Goal: Complete application form: Complete application form

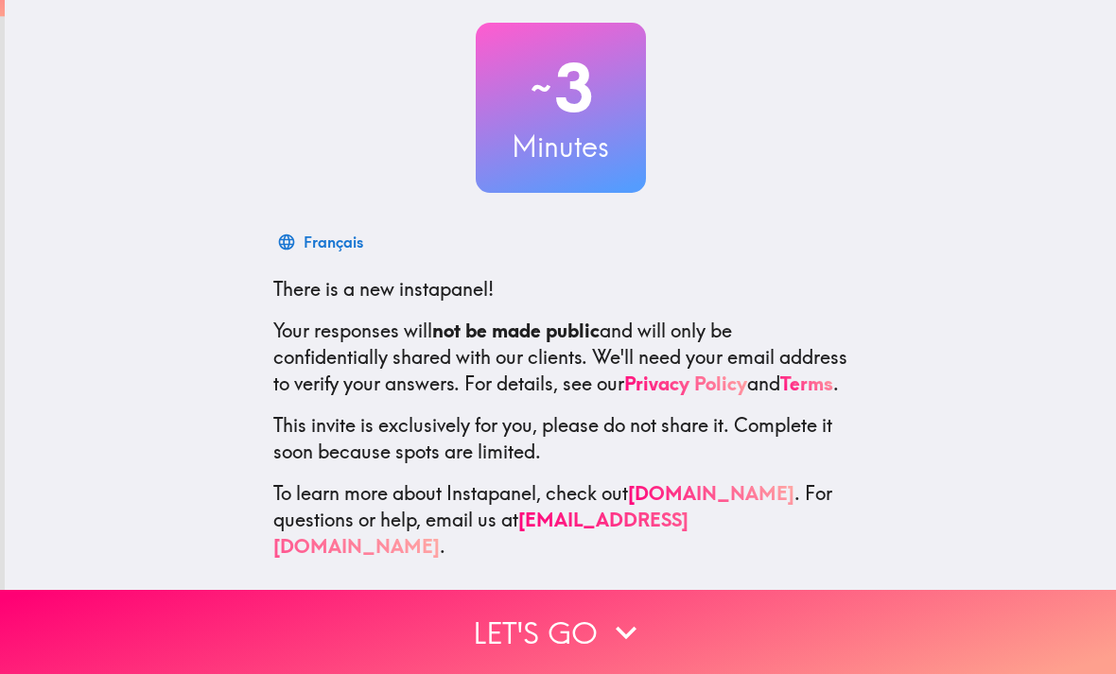
scroll to position [98, 0]
click at [583, 633] on button "Let's go" at bounding box center [558, 632] width 1116 height 84
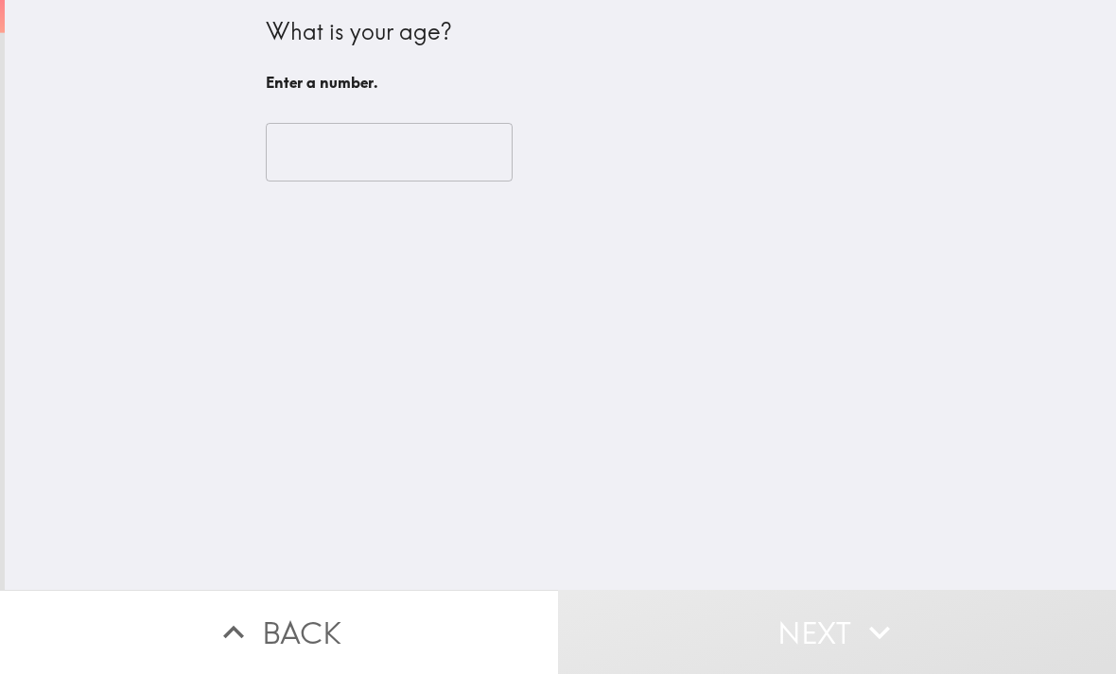
click at [444, 156] on input "number" at bounding box center [389, 152] width 247 height 59
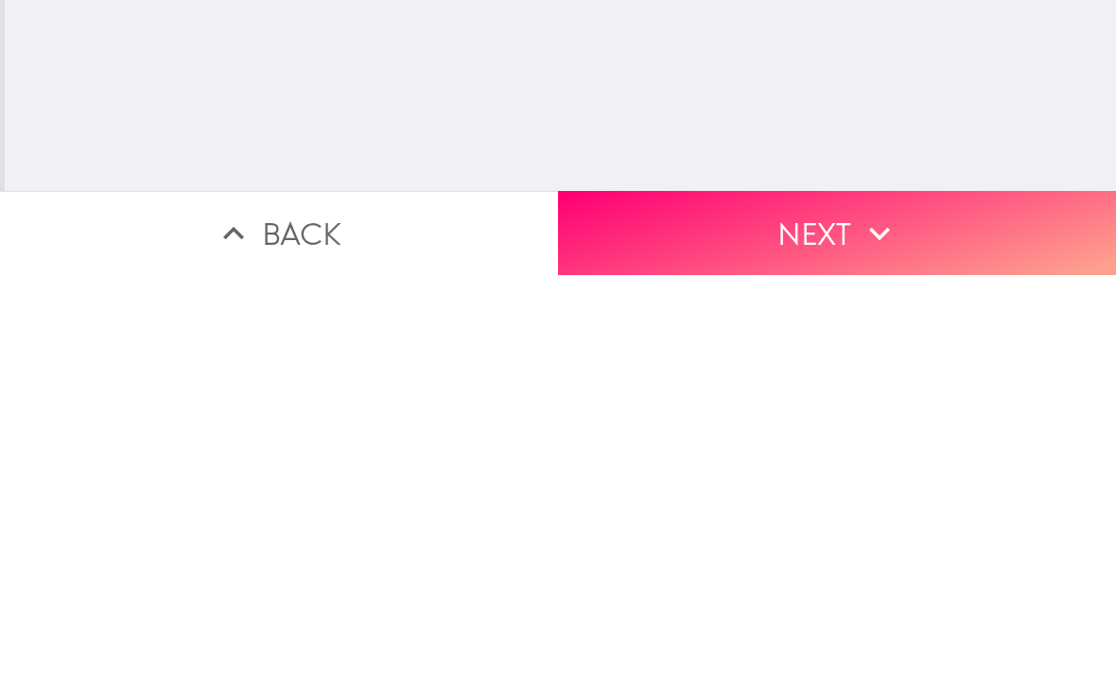
type input "70"
click at [863, 612] on icon "button" at bounding box center [880, 633] width 42 height 42
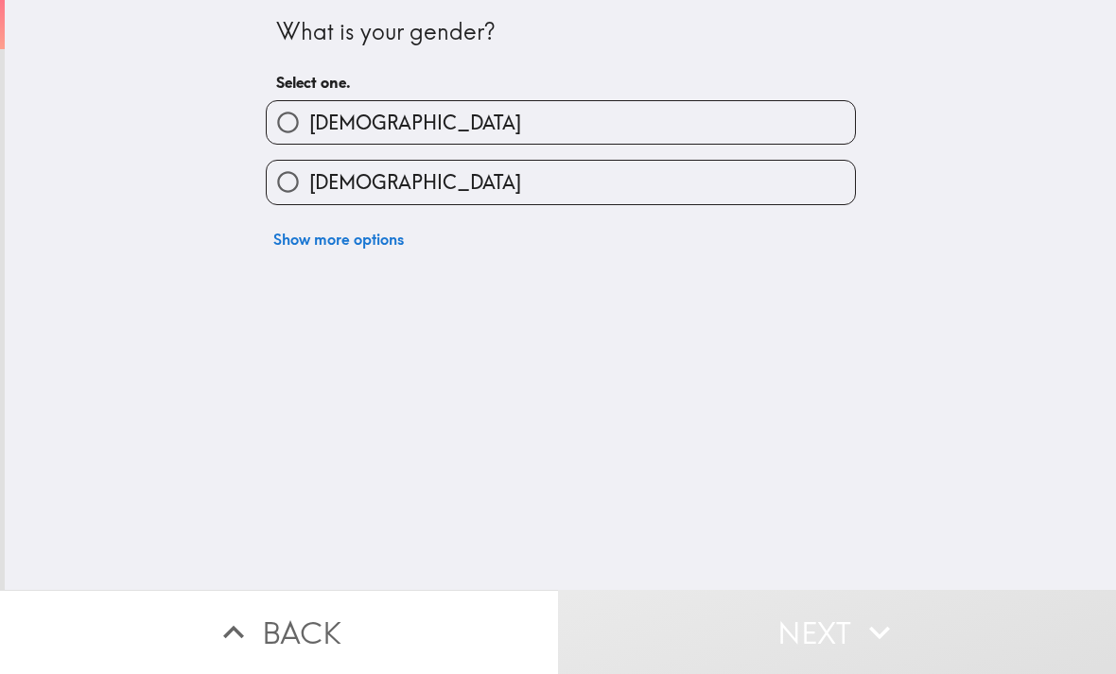
click at [514, 129] on label "[DEMOGRAPHIC_DATA]" at bounding box center [561, 122] width 588 height 43
click at [309, 129] on input "[DEMOGRAPHIC_DATA]" at bounding box center [288, 122] width 43 height 43
radio input "true"
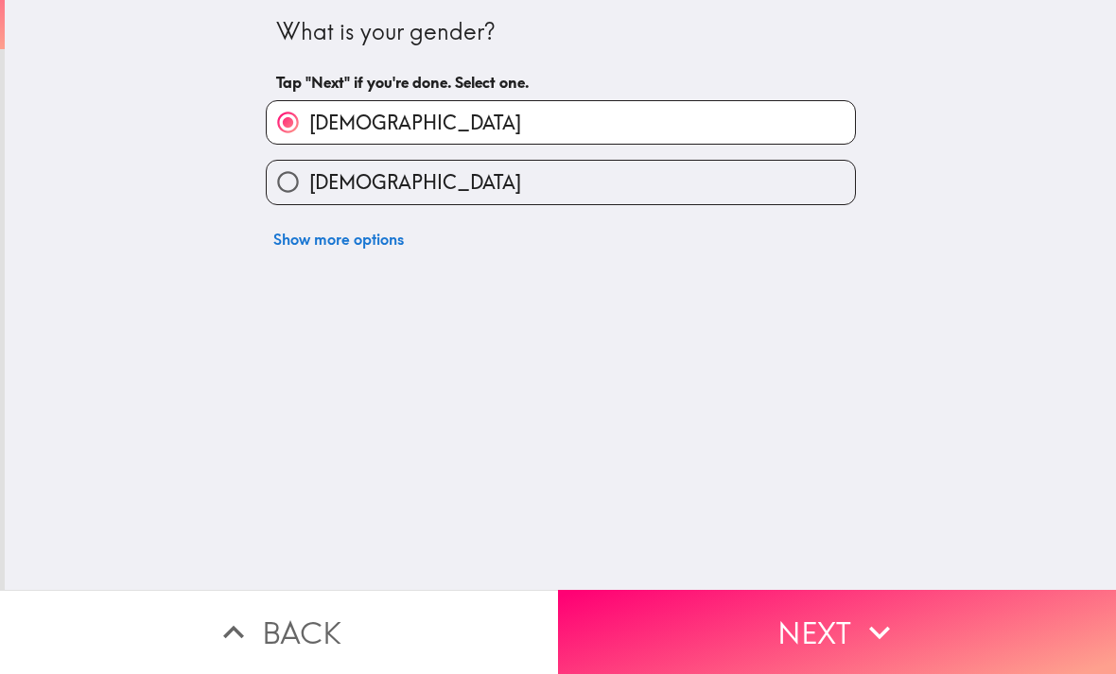
click at [813, 643] on button "Next" at bounding box center [837, 632] width 558 height 84
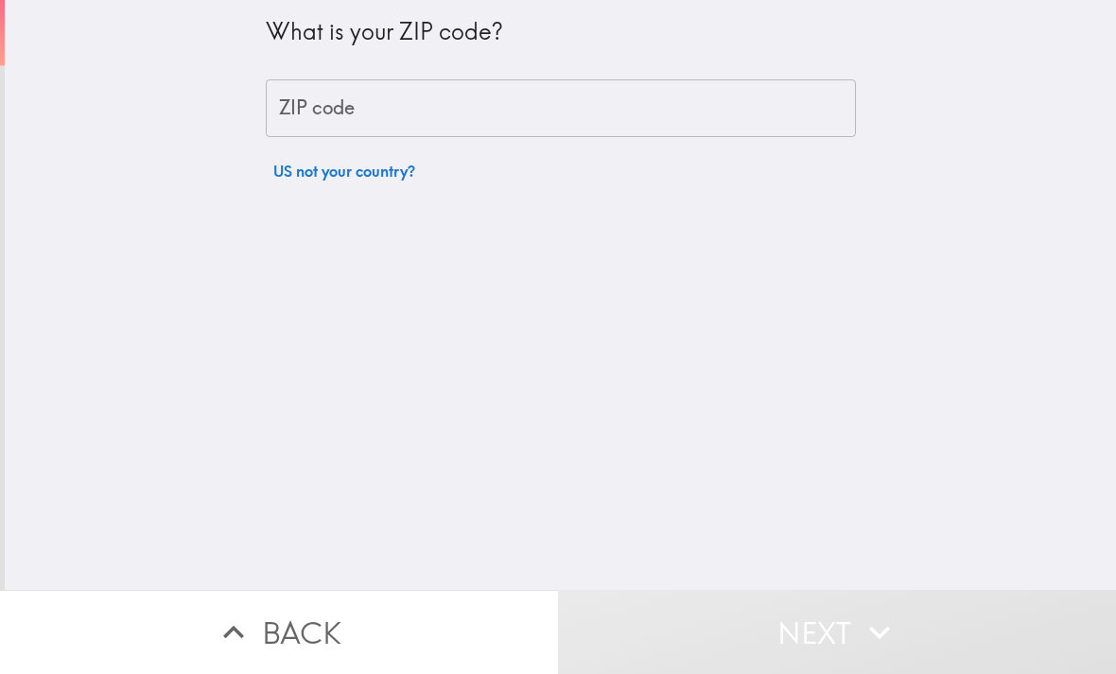
click at [539, 120] on input "ZIP code" at bounding box center [561, 108] width 590 height 59
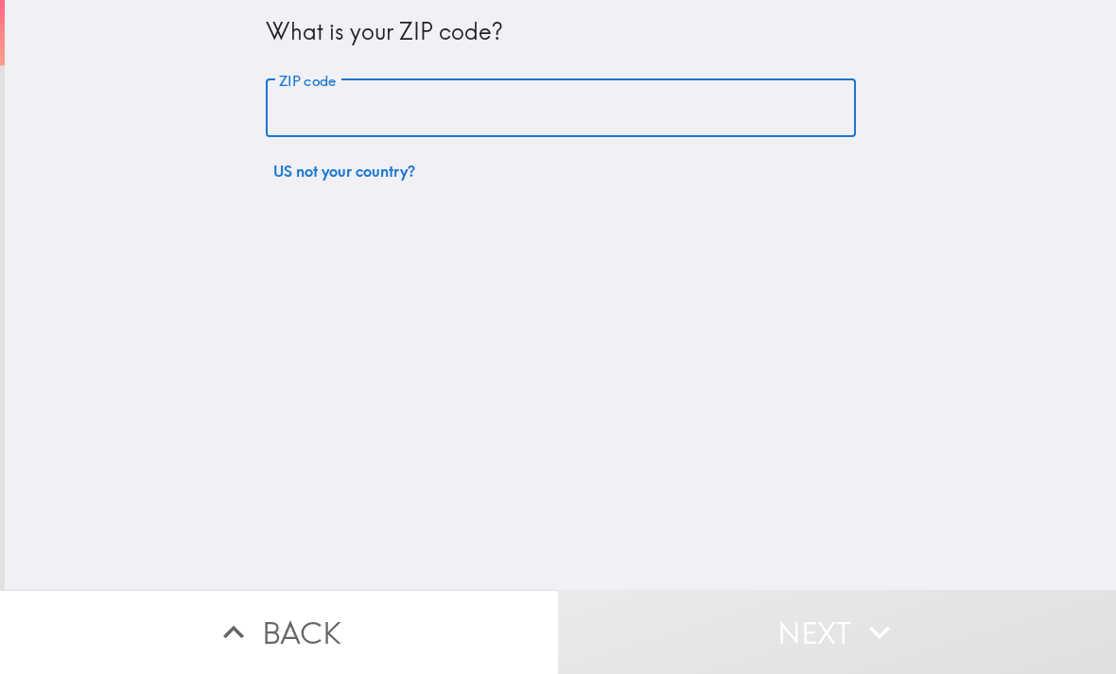
type input "80525"
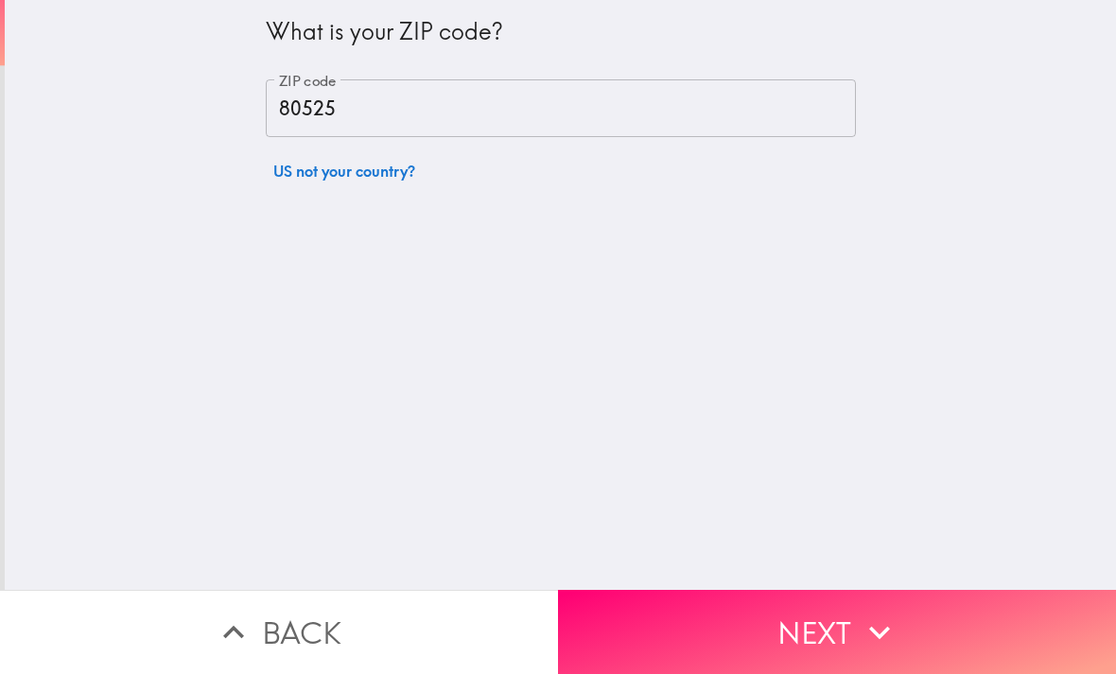
click at [808, 638] on button "Next" at bounding box center [837, 632] width 558 height 84
